Goal: Task Accomplishment & Management: Use online tool/utility

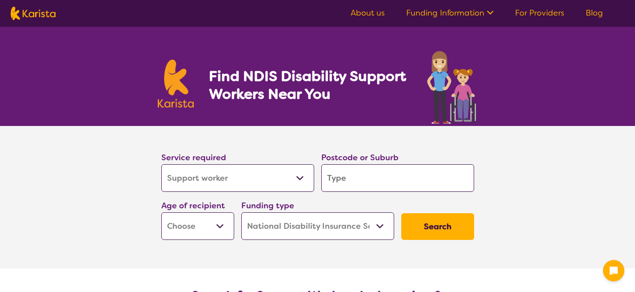
select select "Support worker"
select select "NDIS"
select select "Support worker"
select select "NDIS"
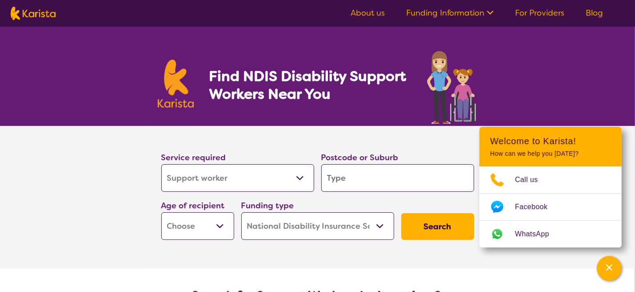
click at [301, 178] on select "Allied Health Assistant Assessment ([MEDICAL_DATA] or [MEDICAL_DATA]) Behaviour…" at bounding box center [237, 178] width 153 height 28
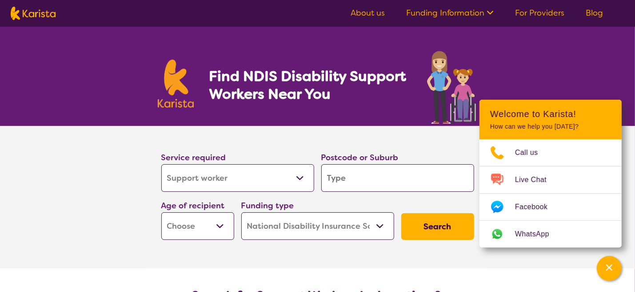
click at [231, 152] on div "Service required Allied Health Assistant Assessment ([MEDICAL_DATA] or [MEDICAL…" at bounding box center [237, 171] width 153 height 41
click at [331, 173] on input "search" at bounding box center [397, 178] width 153 height 28
type input "m"
type input "ma"
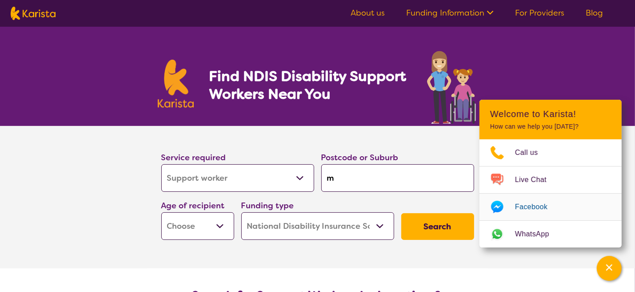
type input "ma"
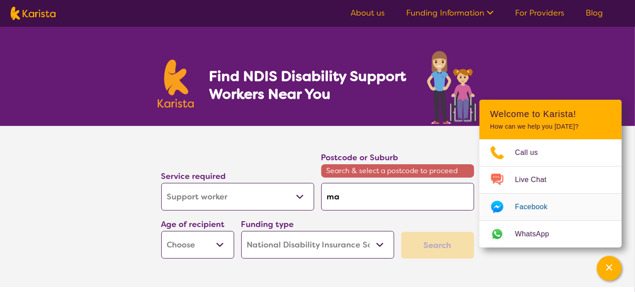
type input "mar"
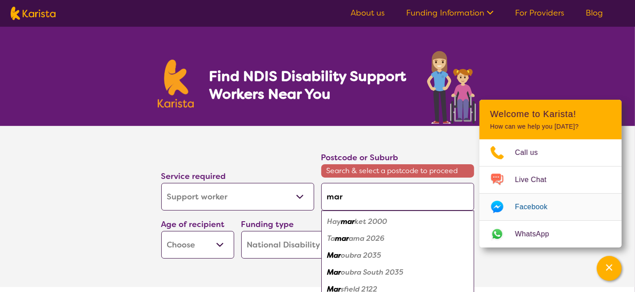
type input "mark"
type input "markv"
type input "markvi"
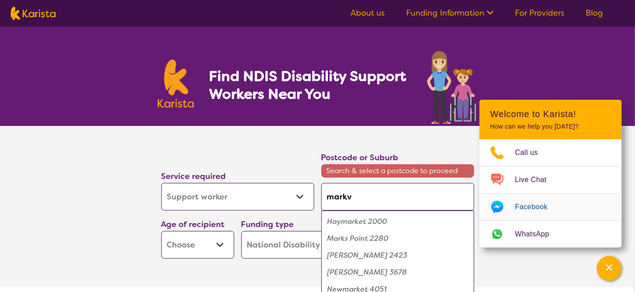
type input "markvi"
type input "markvil"
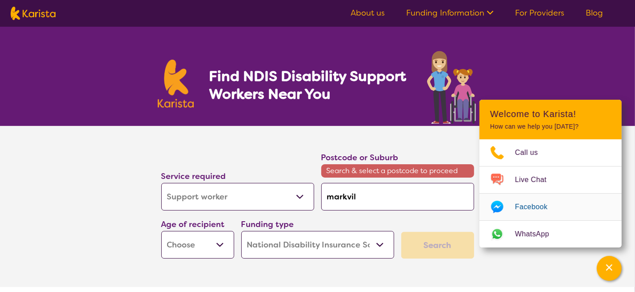
type input "markvill"
type input "markville"
click at [342, 196] on input "markville" at bounding box center [397, 197] width 153 height 28
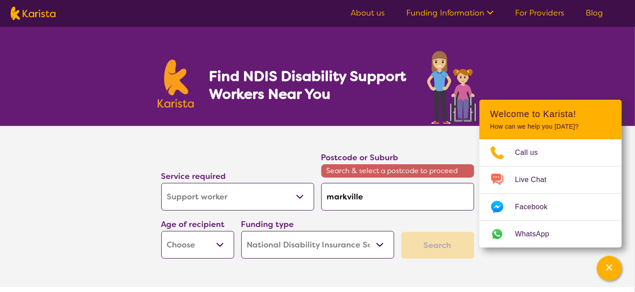
drag, startPoint x: 342, startPoint y: 196, endPoint x: 295, endPoint y: 164, distance: 57.0
click at [295, 164] on div "Service required Allied Health Assistant Assessment ([MEDICAL_DATA] or [MEDICAL…" at bounding box center [318, 204] width 320 height 115
click at [336, 195] on input "markville" at bounding box center [397, 197] width 153 height 28
click at [342, 196] on input "markville" at bounding box center [397, 197] width 153 height 28
type input "marrkville"
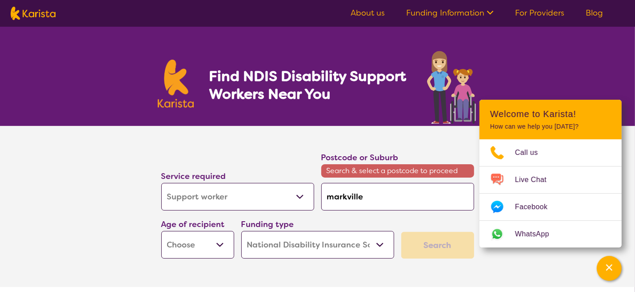
type input "marrkville"
type input "marrikville"
type input "marrickville"
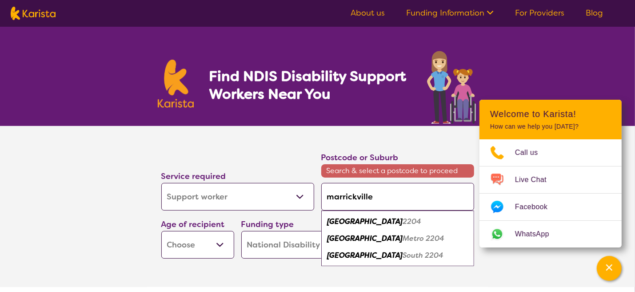
drag, startPoint x: 375, startPoint y: 198, endPoint x: 325, endPoint y: 182, distance: 51.9
click at [312, 188] on div "Service required Allied Health Assistant Assessment ([MEDICAL_DATA] or [MEDICAL…" at bounding box center [318, 204] width 320 height 115
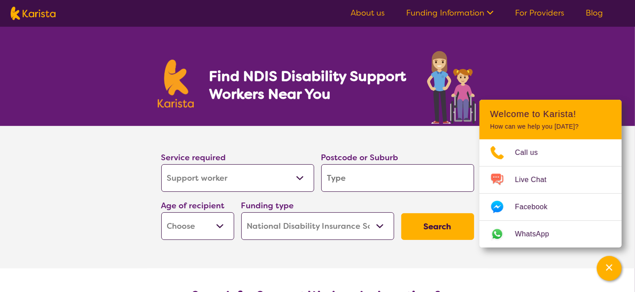
type input "2"
type input "22"
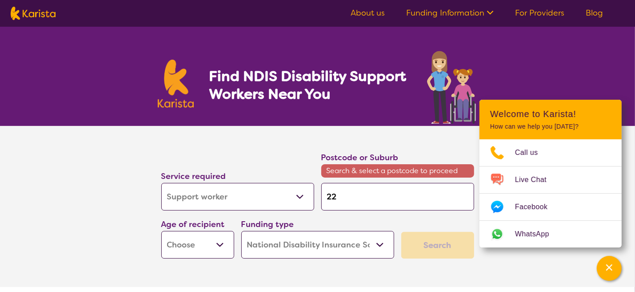
type input "220"
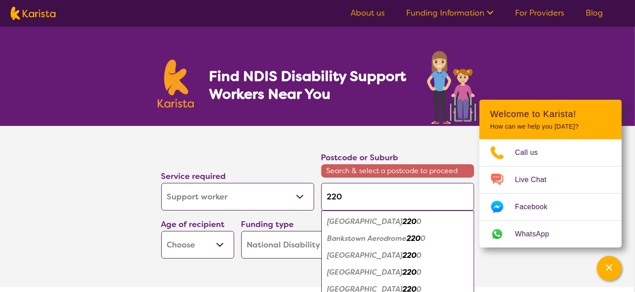
type input "2204"
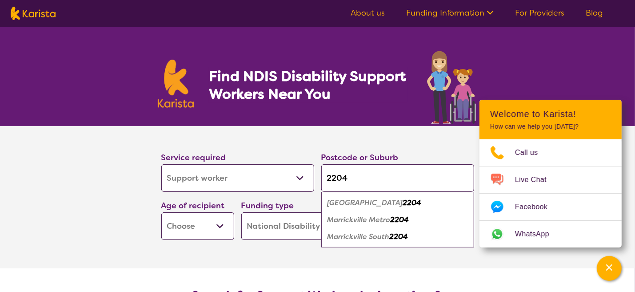
type input "2204"
click at [337, 206] on em "[GEOGRAPHIC_DATA]" at bounding box center [366, 202] width 76 height 9
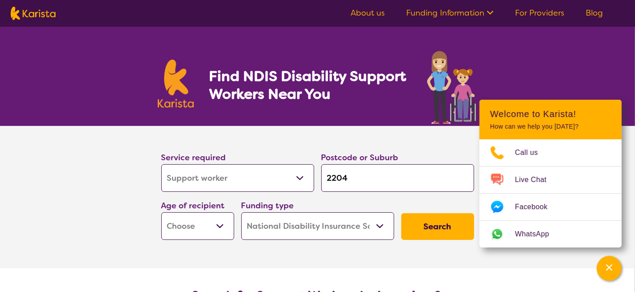
click at [423, 229] on button "Search" at bounding box center [437, 226] width 73 height 27
click at [221, 222] on select "Early Childhood - 0 to 9 Child - 10 to 11 Adolescent - 12 to 17 Adult - 18 to 6…" at bounding box center [197, 226] width 73 height 28
select select "AD"
click at [161, 212] on select "Early Childhood - 0 to 9 Child - 10 to 11 Adolescent - 12 to 17 Adult - 18 to 6…" at bounding box center [197, 226] width 73 height 28
select select "AD"
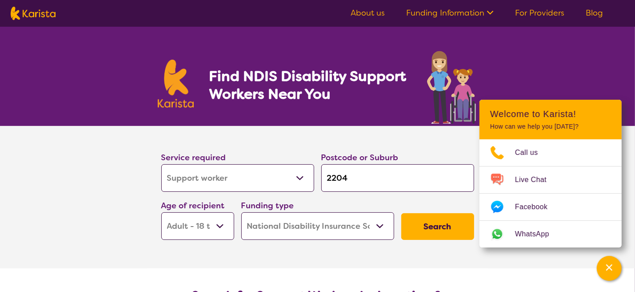
click at [380, 226] on select "Home Care Package (HCP) National Disability Insurance Scheme (NDIS) I don't know" at bounding box center [317, 226] width 153 height 28
click at [434, 224] on button "Search" at bounding box center [437, 226] width 73 height 27
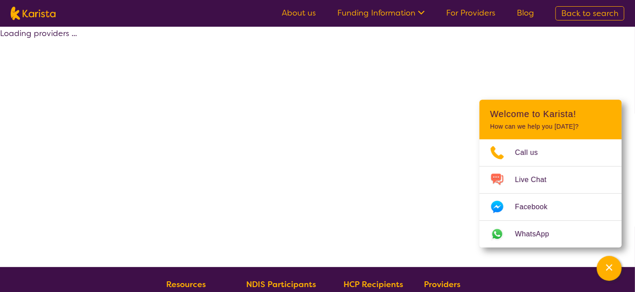
select select "by_score"
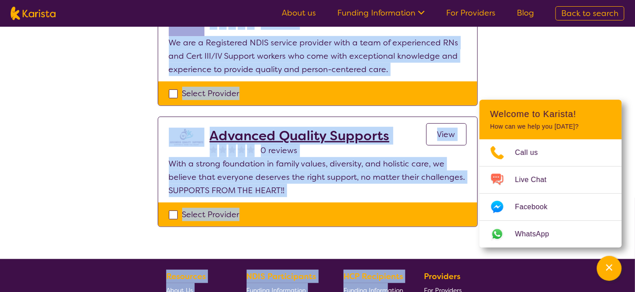
scroll to position [548, 0]
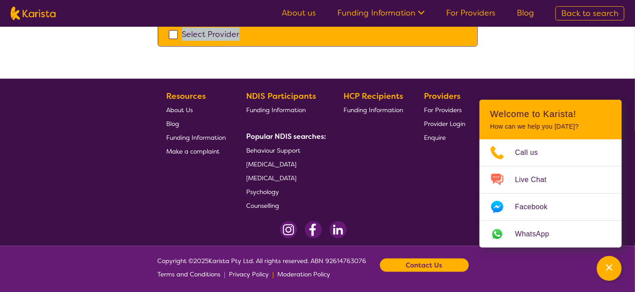
drag, startPoint x: 181, startPoint y: 44, endPoint x: 374, endPoint y: 66, distance: 195.1
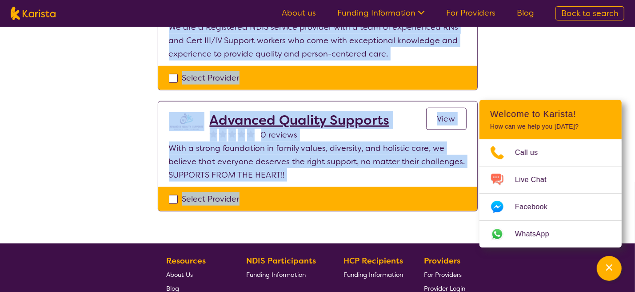
scroll to position [370, 0]
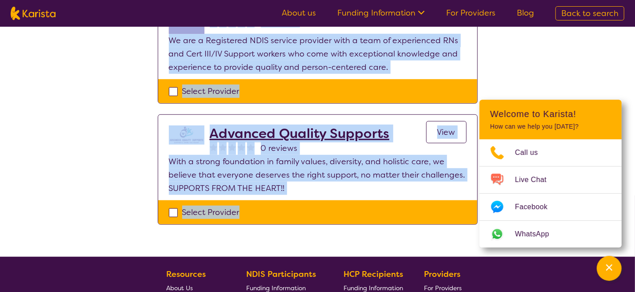
copy section "Loremi dol si amet consectet adi elits doe 'TEMP' incidi ut laboree 7 - 3 do 2 …"
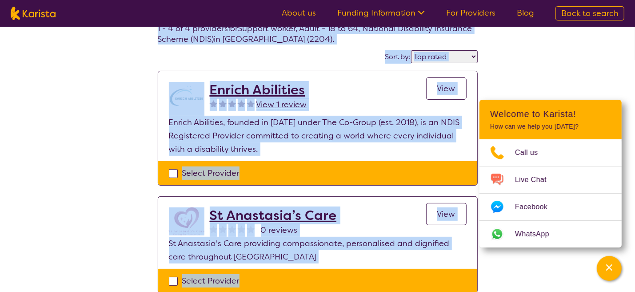
scroll to position [0, 0]
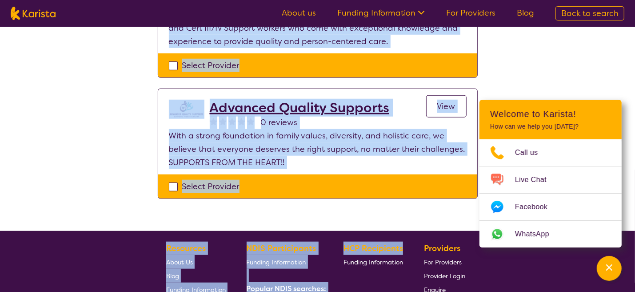
scroll to position [431, 0]
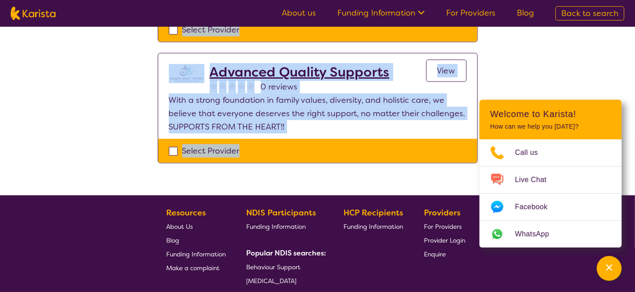
drag, startPoint x: 182, startPoint y: 44, endPoint x: 333, endPoint y: 160, distance: 190.6
copy section "Loremi dol si amet consectet adi elits doe 'TEMP' incidi ut laboree 7 - 3 do 2 …"
